Goal: Register for event/course

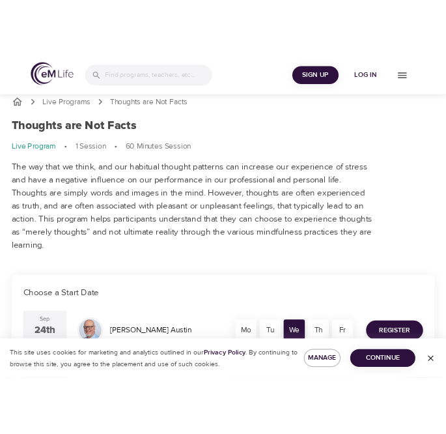
scroll to position [9, 0]
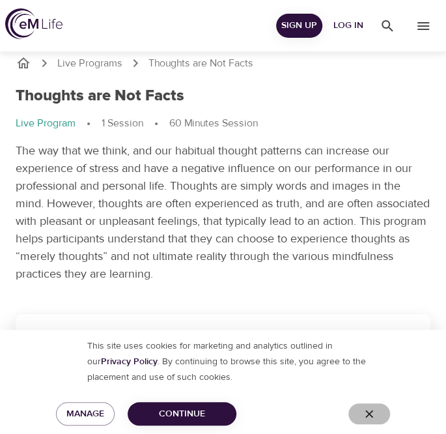
click at [363, 416] on icon "button" at bounding box center [369, 413] width 13 height 13
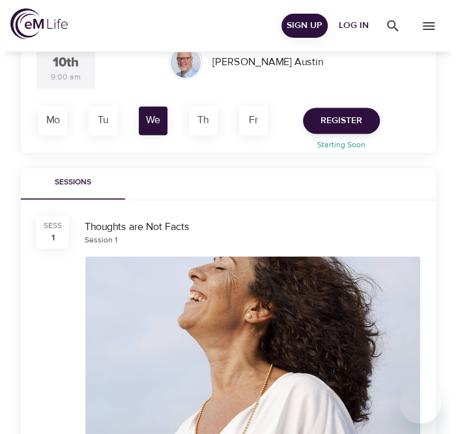
scroll to position [386, 0]
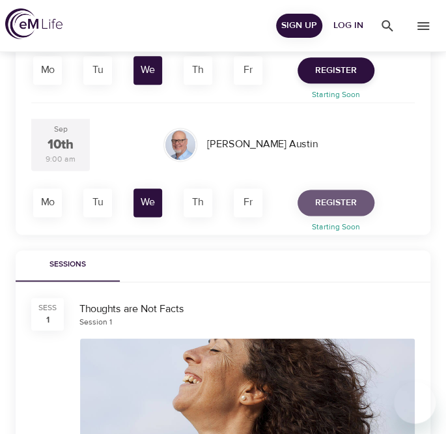
click at [345, 197] on span "Register" at bounding box center [336, 203] width 42 height 16
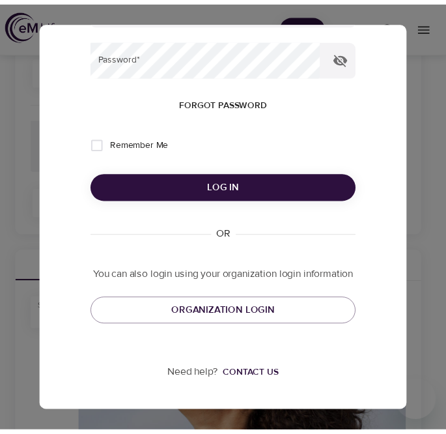
scroll to position [0, 0]
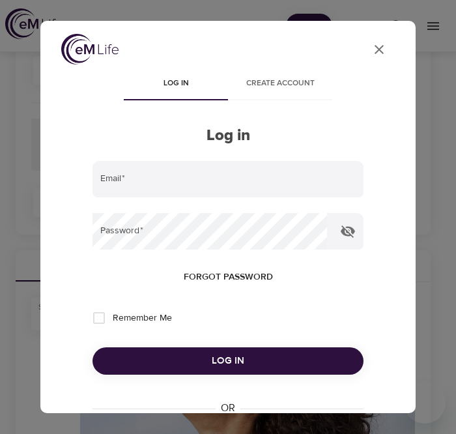
click at [299, 85] on span "Create account" at bounding box center [280, 84] width 89 height 14
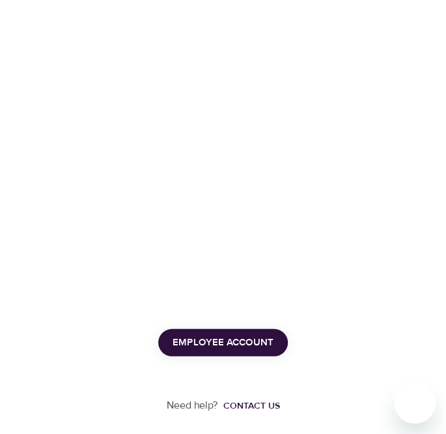
scroll to position [741, 0]
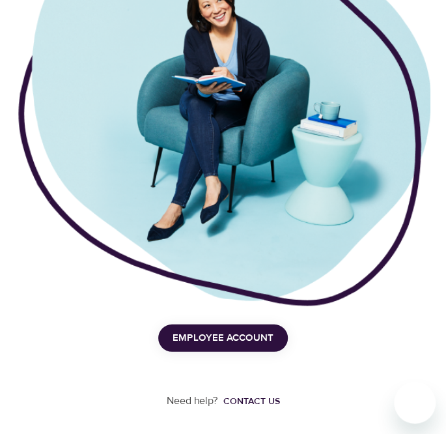
click at [216, 340] on span "Employee Account" at bounding box center [223, 338] width 101 height 17
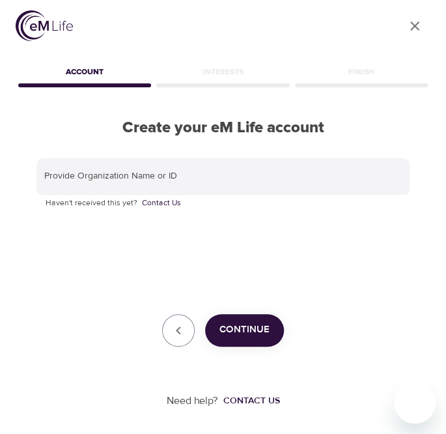
scroll to position [5, 0]
click at [179, 333] on icon "button" at bounding box center [179, 330] width 16 height 16
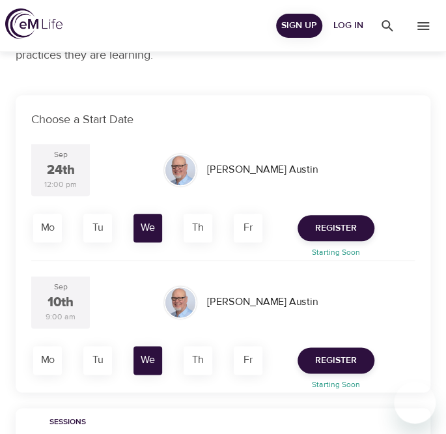
scroll to position [227, 0]
